Goal: Task Accomplishment & Management: Use online tool/utility

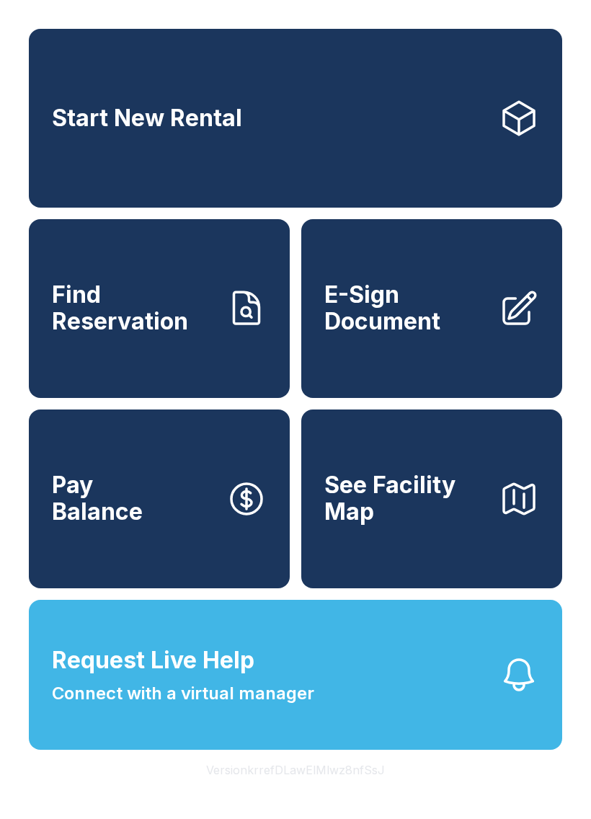
click at [428, 138] on link "Start New Rental" at bounding box center [295, 118] width 533 height 179
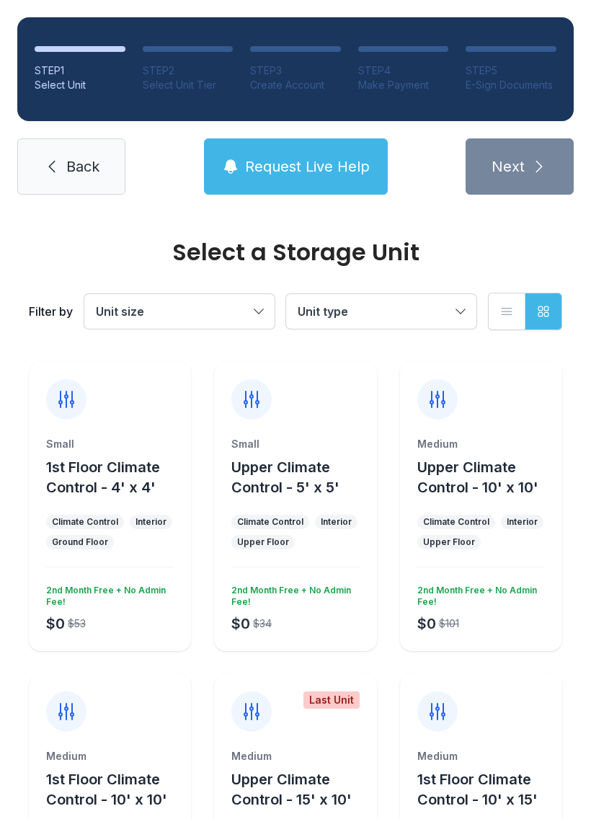
click at [262, 311] on button "Unit size" at bounding box center [179, 311] width 190 height 35
click at [84, 174] on span "Back" at bounding box center [82, 166] width 33 height 20
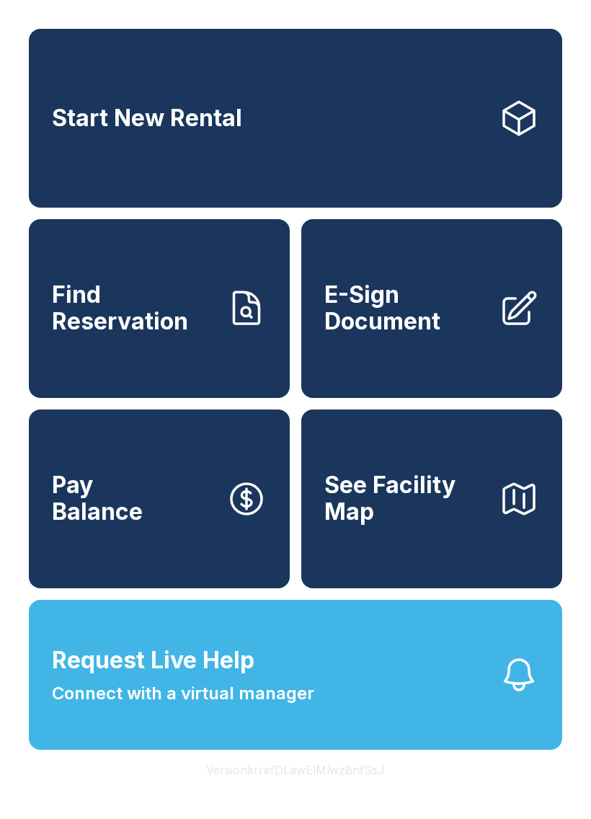
click at [420, 102] on link "Start New Rental" at bounding box center [295, 118] width 533 height 179
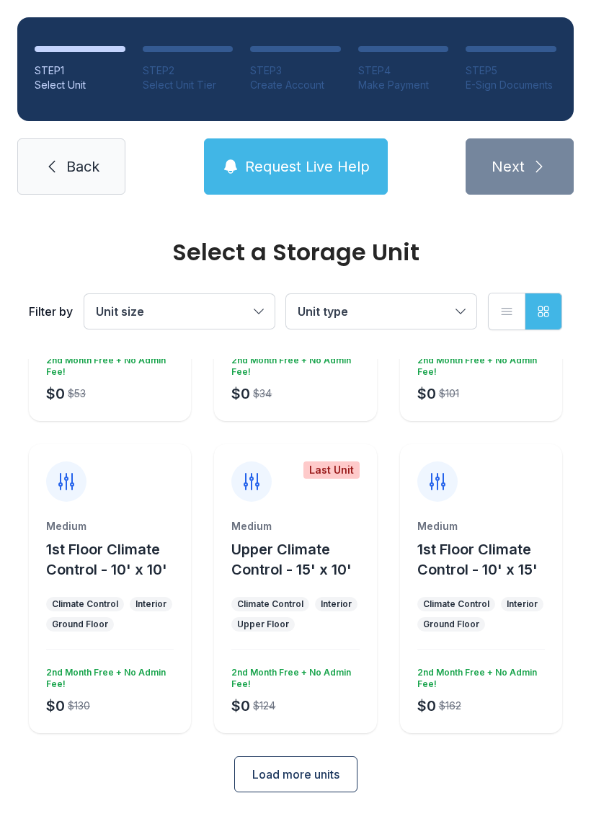
scroll to position [229, 0]
click at [319, 173] on span "Request Live Help" at bounding box center [307, 166] width 125 height 20
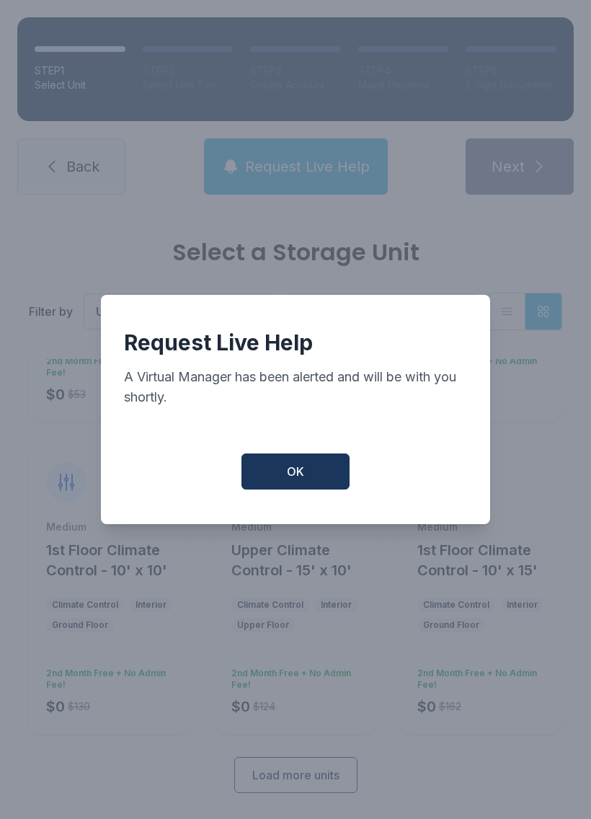
click at [314, 488] on button "OK" at bounding box center [295, 471] width 108 height 36
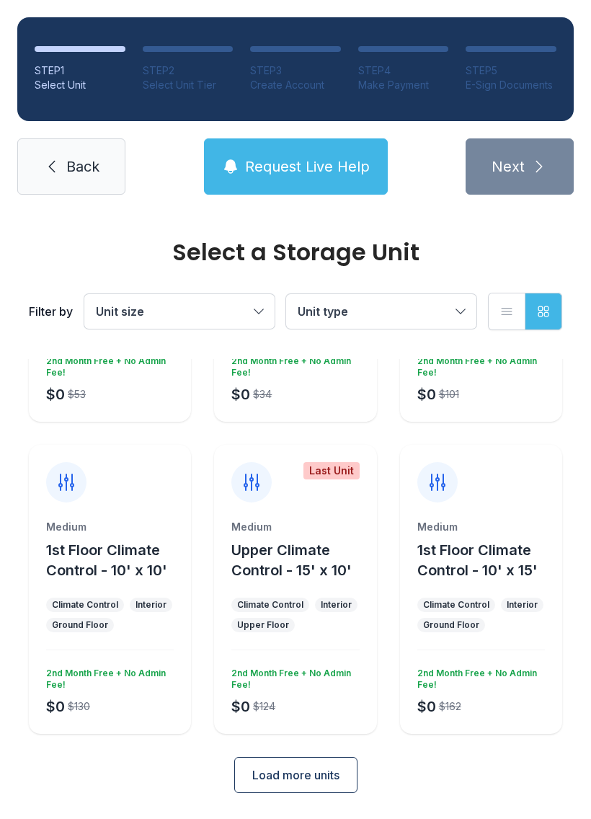
click at [81, 166] on span "Back" at bounding box center [82, 166] width 33 height 20
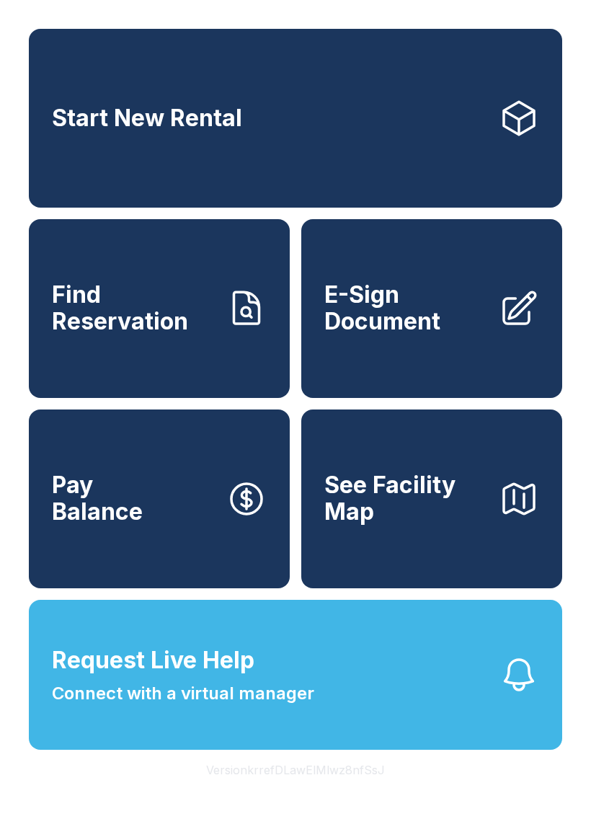
click at [355, 722] on button "Request Live Help Connect with a virtual manager" at bounding box center [295, 675] width 533 height 150
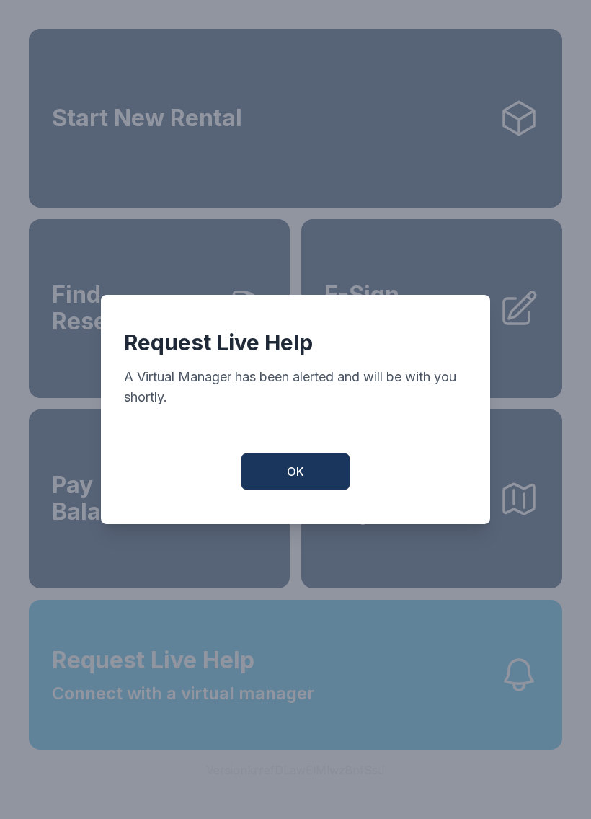
click at [297, 488] on button "OK" at bounding box center [295, 471] width 108 height 36
